Goal: Task Accomplishment & Management: Manage account settings

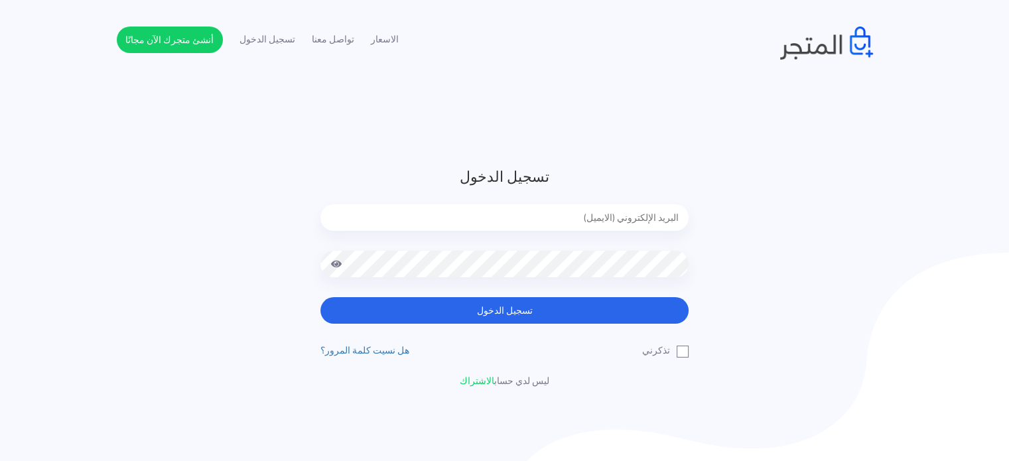
click at [544, 204] on form "تسجيل الدخول تسجيل الدخول" at bounding box center [505, 245] width 368 height 158
click at [545, 211] on input "email" at bounding box center [505, 217] width 368 height 27
type input "diaraest2024@gmail.com"
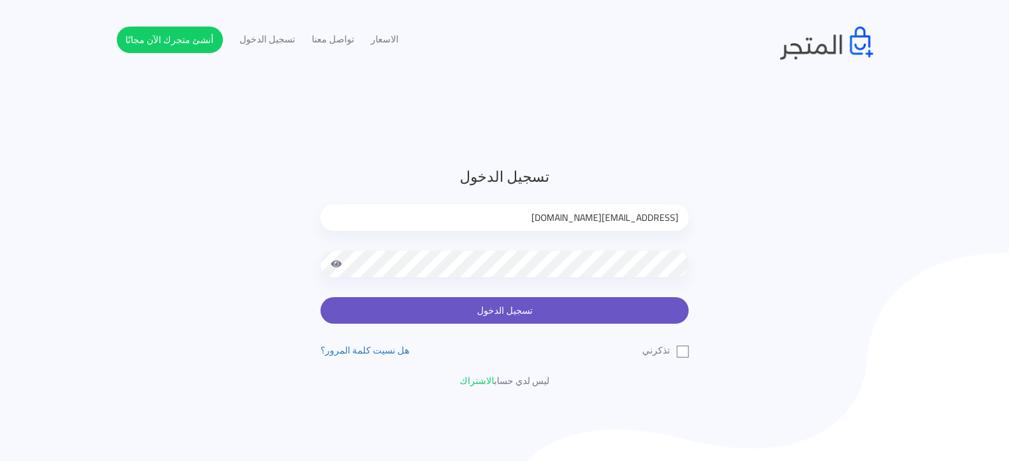
click at [543, 323] on button "تسجيل الدخول" at bounding box center [505, 310] width 368 height 27
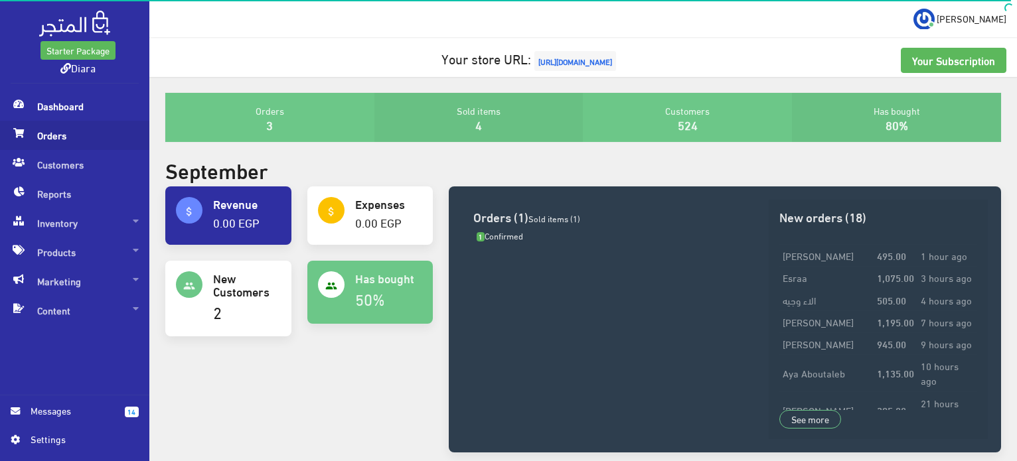
click at [43, 144] on span "Orders" at bounding box center [75, 135] width 128 height 29
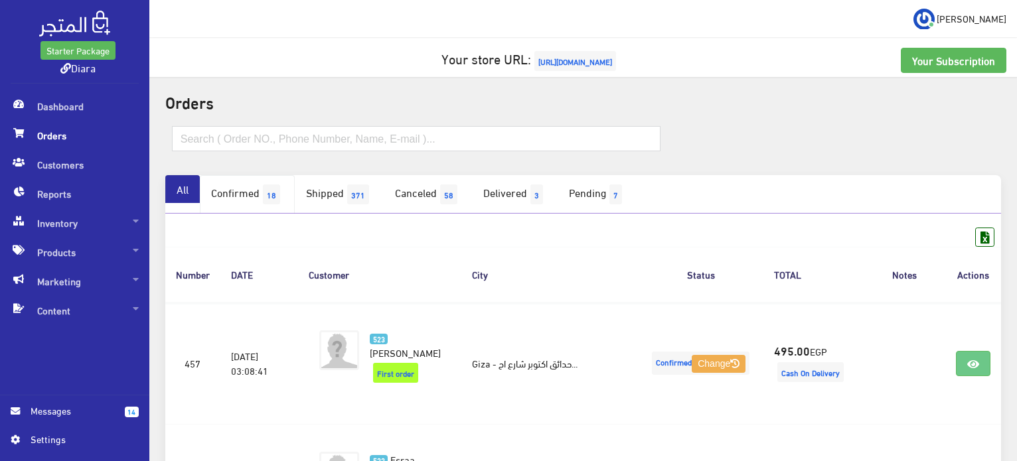
click at [275, 202] on span "18" at bounding box center [271, 194] width 17 height 20
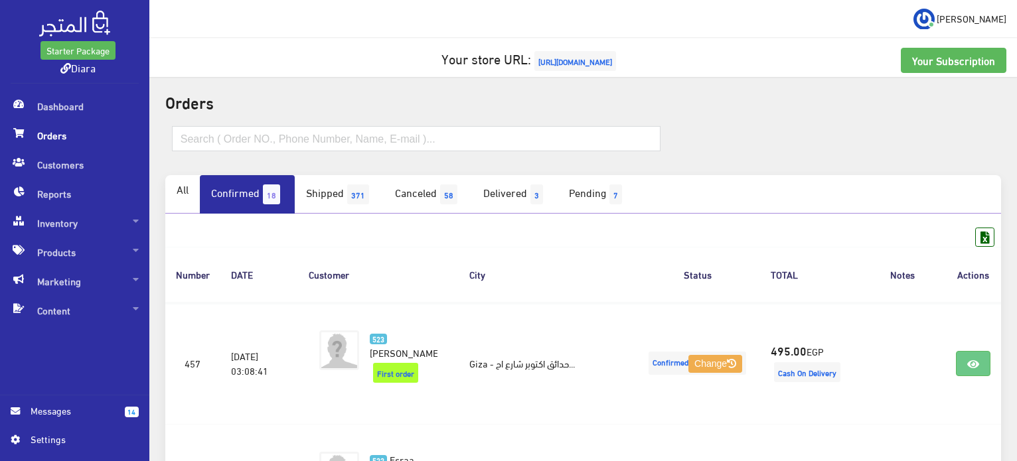
click at [78, 404] on span "Messages" at bounding box center [73, 410] width 84 height 15
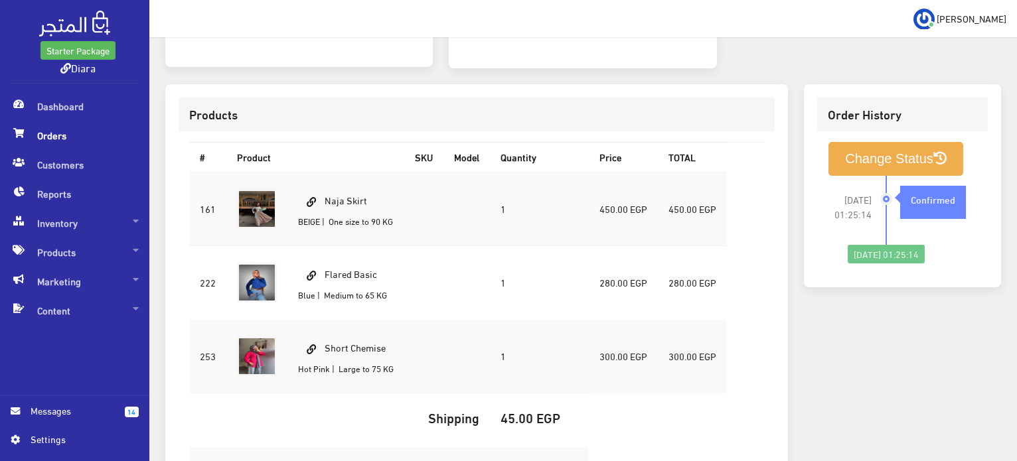
scroll to position [127, 0]
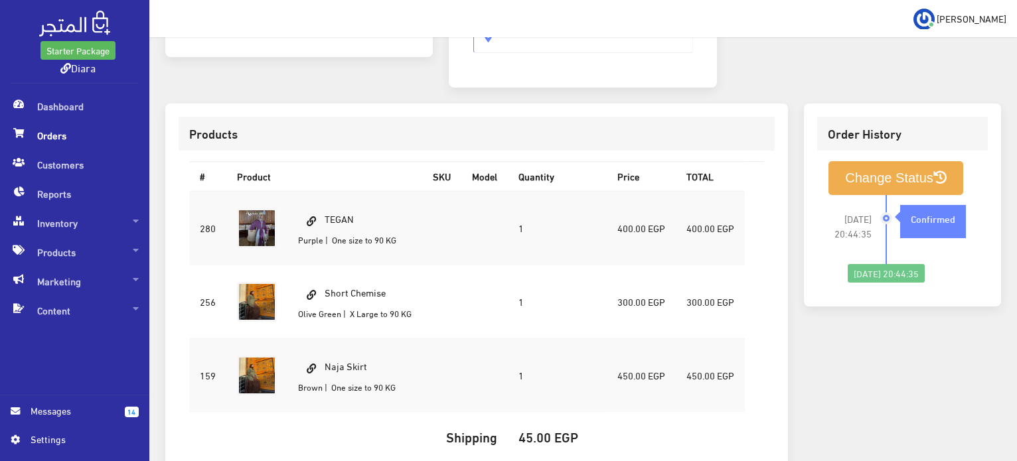
scroll to position [327, 0]
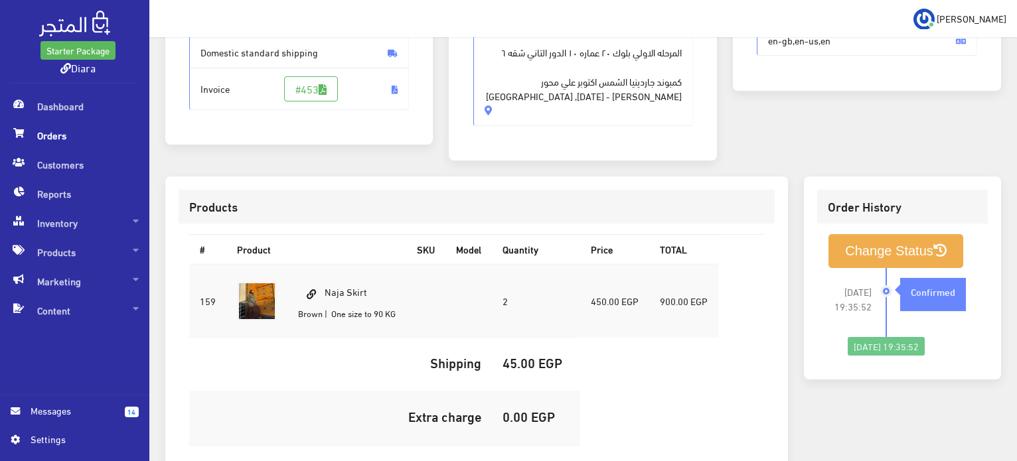
scroll to position [378, 0]
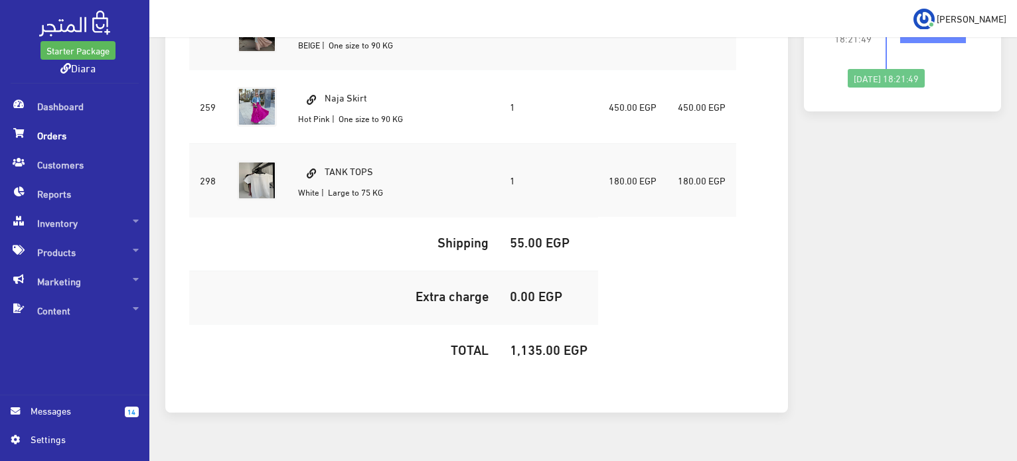
scroll to position [133, 0]
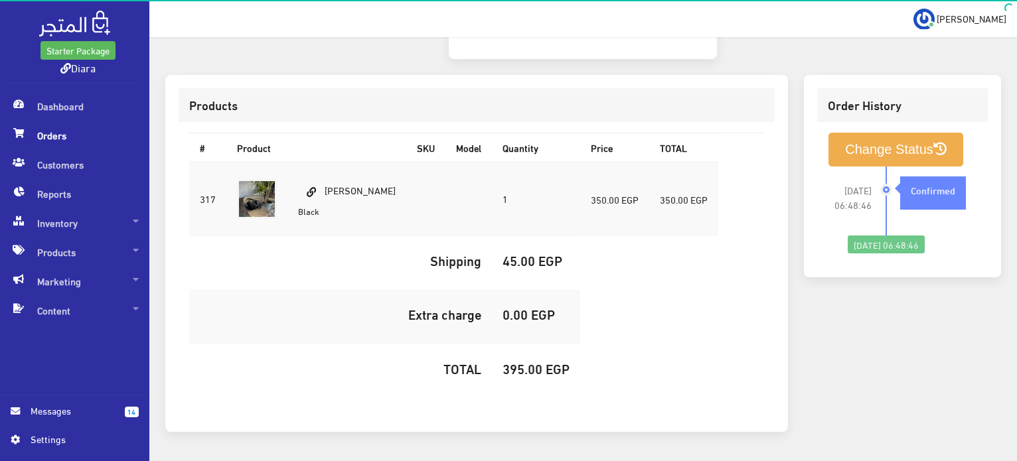
scroll to position [393, 0]
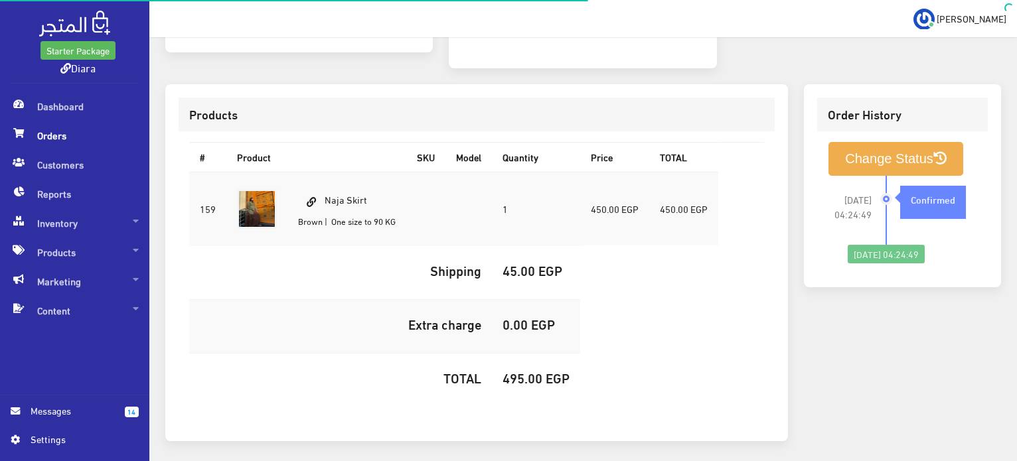
scroll to position [376, 0]
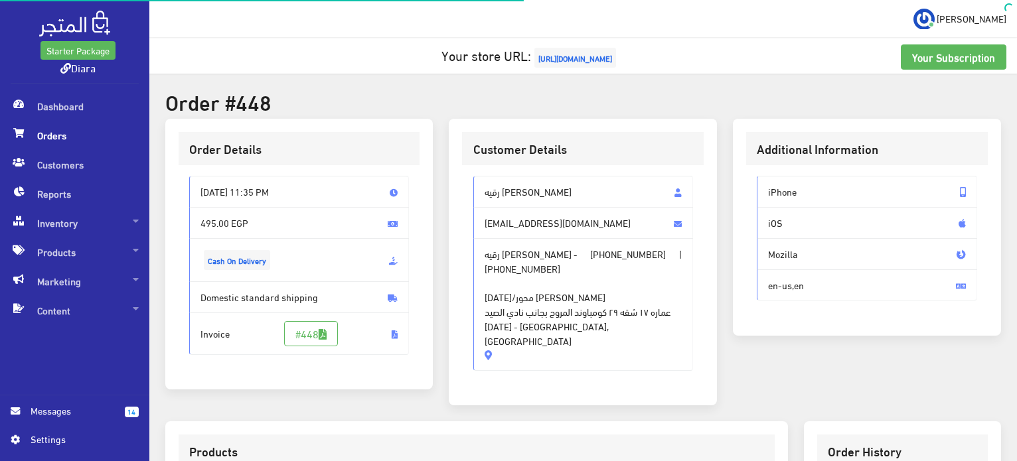
scroll to position [332, 0]
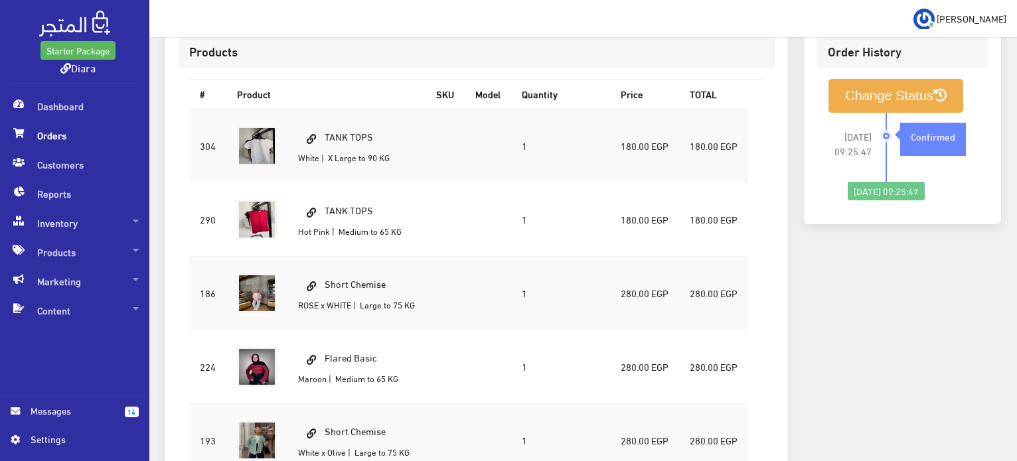
scroll to position [421, 0]
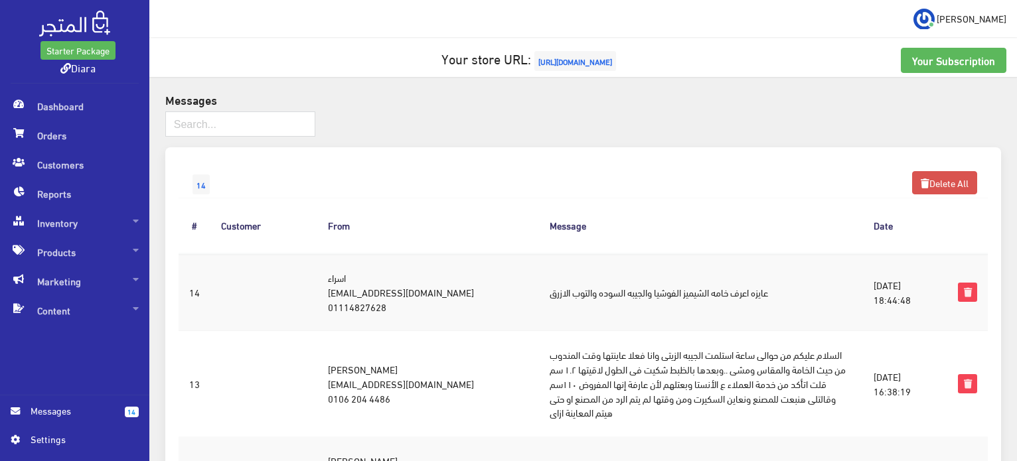
click at [386, 310] on td "اسراء [EMAIL_ADDRESS][DOMAIN_NAME] 01114827628" at bounding box center [428, 293] width 222 height 78
click at [388, 310] on td "اسراء [EMAIL_ADDRESS][DOMAIN_NAME] 01114827628" at bounding box center [428, 293] width 222 height 78
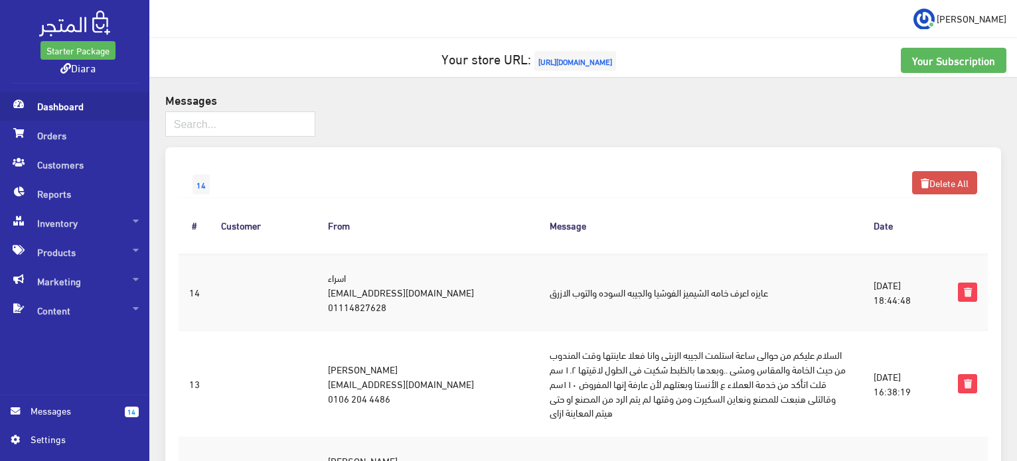
click at [119, 113] on span "Dashboard" at bounding box center [75, 106] width 128 height 29
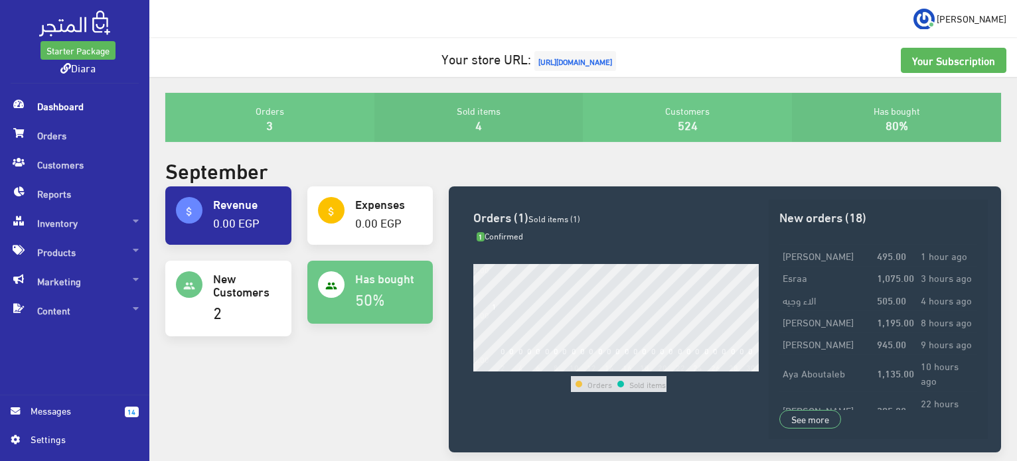
click at [566, 218] on span "Sold items (1)" at bounding box center [554, 218] width 52 height 16
click at [580, 220] on span "Sold items (1)" at bounding box center [554, 218] width 52 height 16
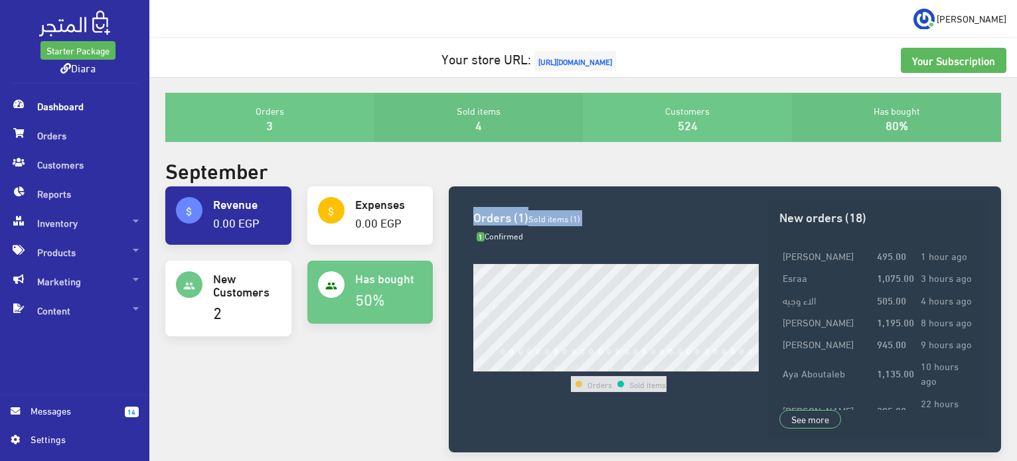
click at [580, 220] on span "Sold items (1)" at bounding box center [554, 218] width 52 height 16
click at [555, 60] on span "[URL][DOMAIN_NAME]" at bounding box center [575, 61] width 82 height 20
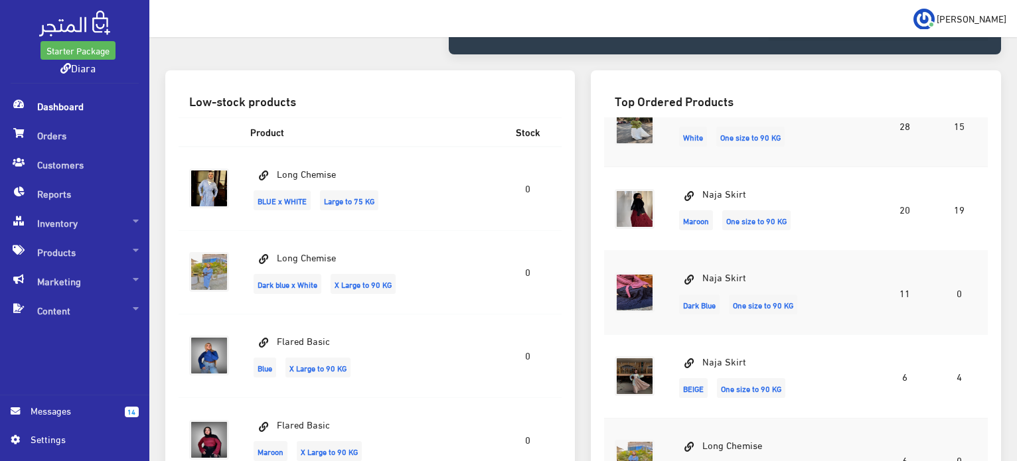
scroll to position [597, 0]
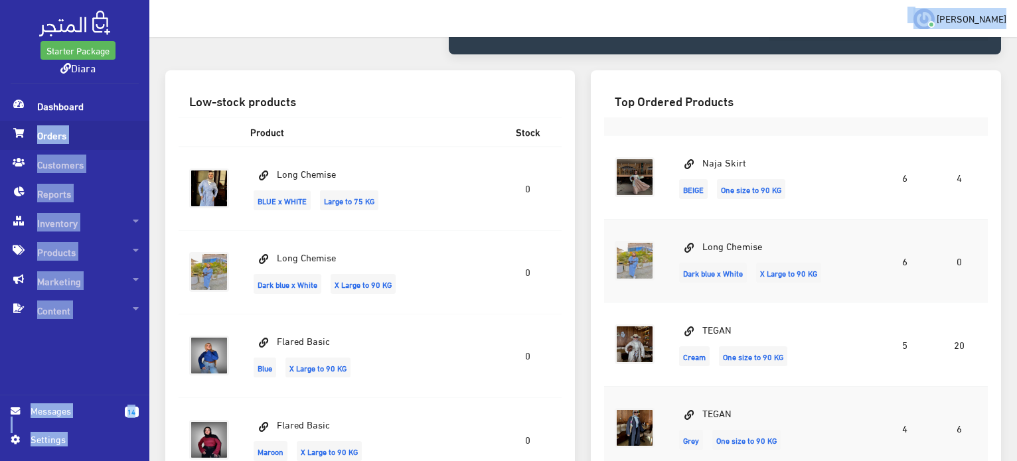
drag, startPoint x: 252, startPoint y: 40, endPoint x: 0, endPoint y: 131, distance: 268.1
drag, startPoint x: 0, startPoint y: 131, endPoint x: 29, endPoint y: 126, distance: 29.6
click at [29, 126] on span "Orders" at bounding box center [75, 135] width 128 height 29
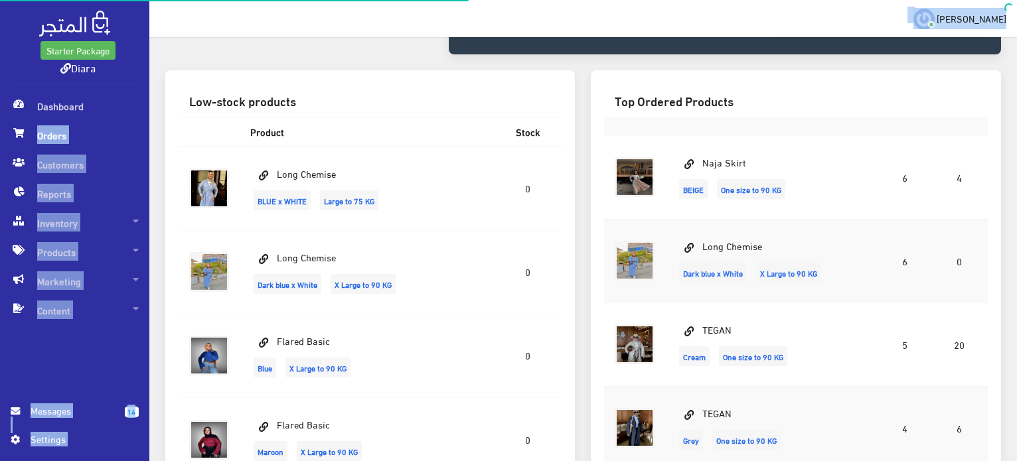
click at [30, 126] on span "Orders" at bounding box center [75, 135] width 128 height 29
click at [33, 135] on span "Orders" at bounding box center [75, 135] width 128 height 29
click at [34, 135] on span "Orders" at bounding box center [75, 135] width 128 height 29
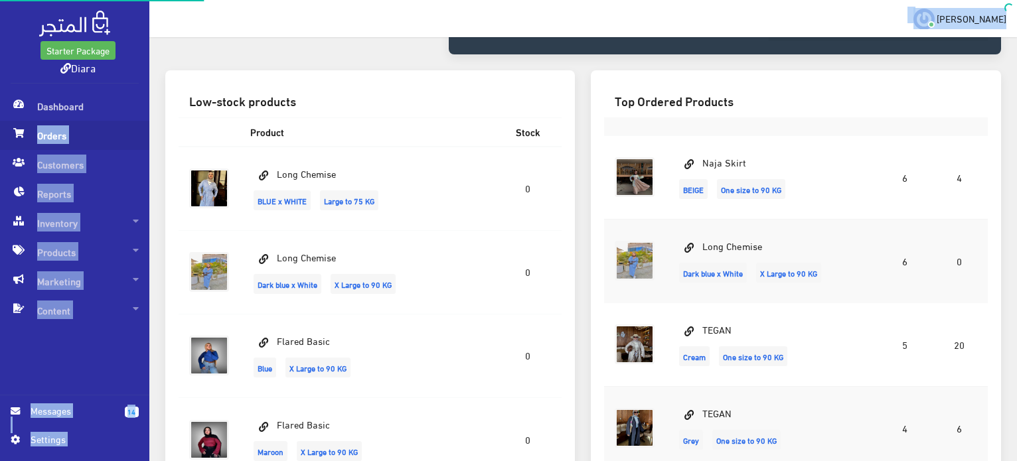
click at [34, 135] on span "Orders" at bounding box center [75, 135] width 128 height 29
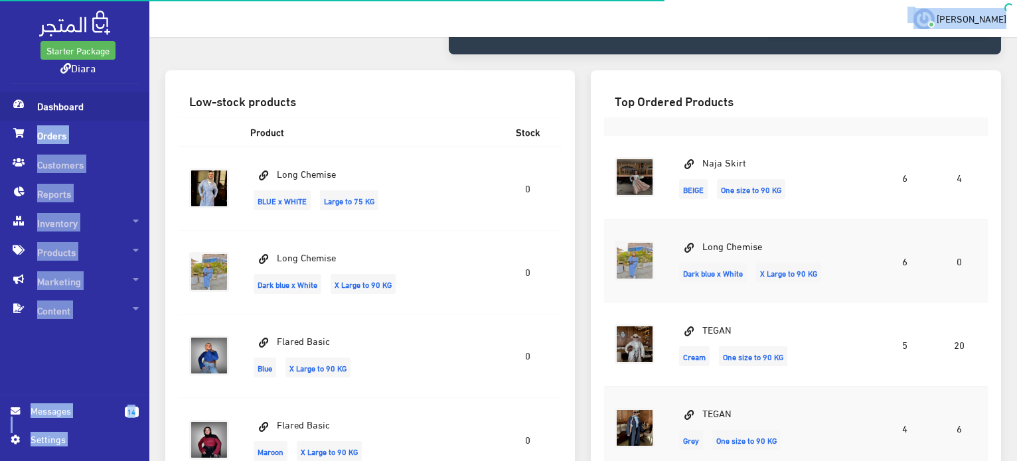
click at [66, 106] on span "Dashboard" at bounding box center [75, 106] width 128 height 29
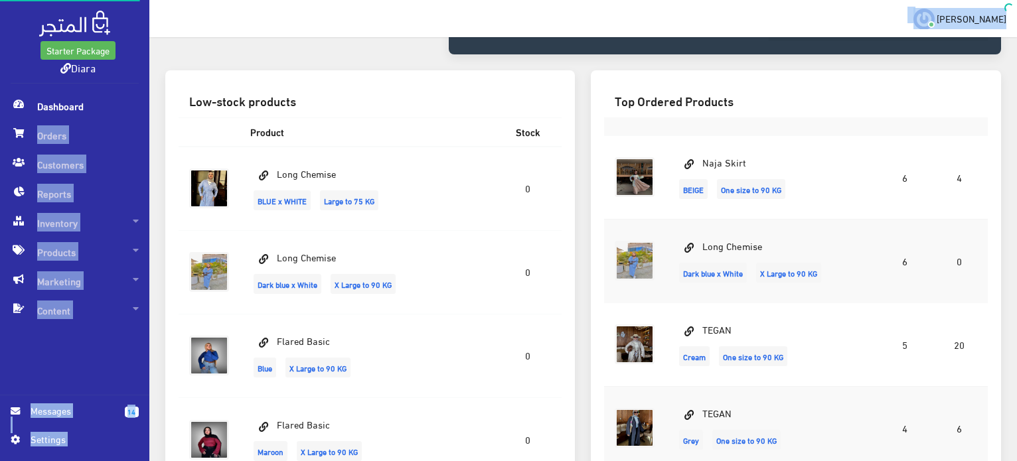
click at [66, 106] on span "Dashboard" at bounding box center [75, 106] width 128 height 29
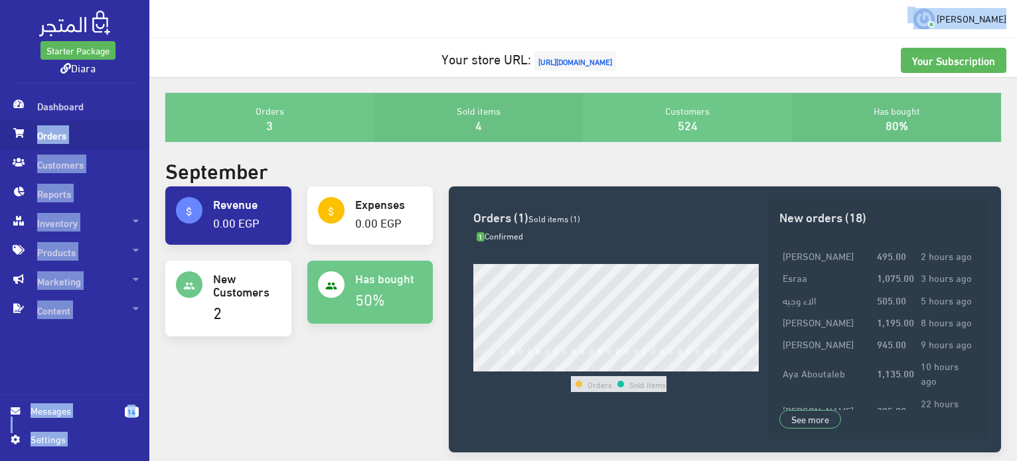
click at [65, 146] on span "Orders" at bounding box center [75, 135] width 128 height 29
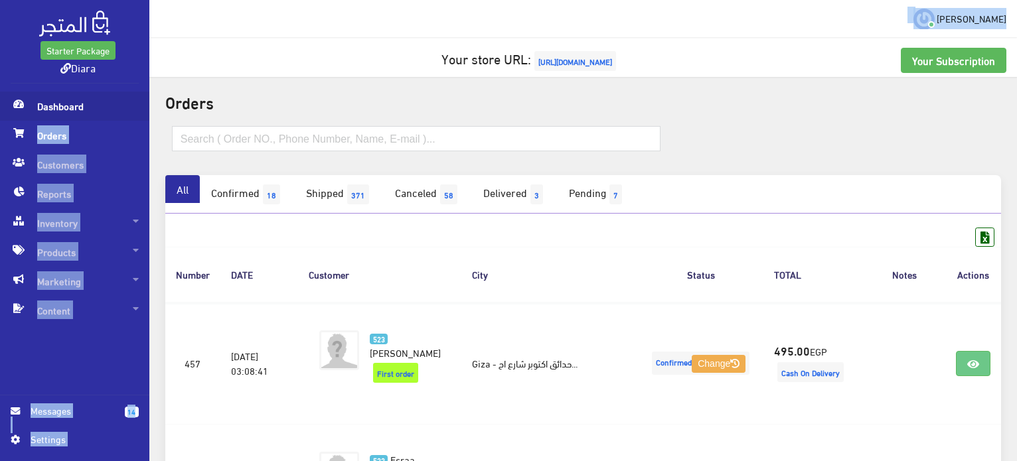
click at [94, 108] on span "Dashboard" at bounding box center [75, 106] width 128 height 29
